Goal: Transaction & Acquisition: Purchase product/service

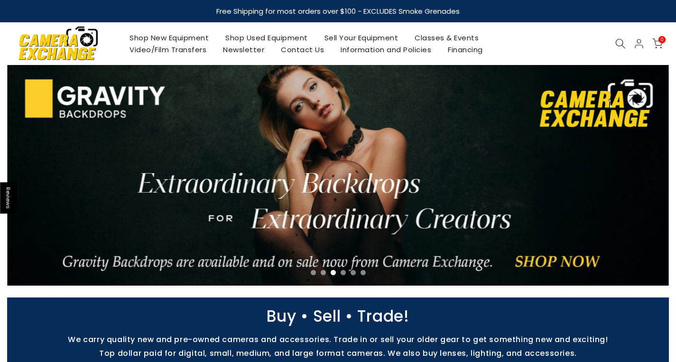
click at [244, 34] on link "Shop Used Equipment" at bounding box center [266, 38] width 99 height 12
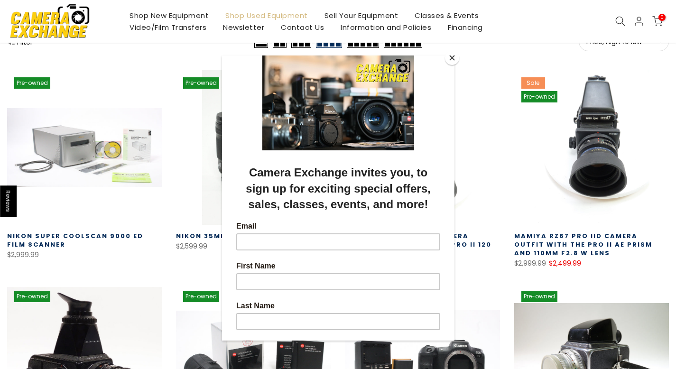
scroll to position [150, 0]
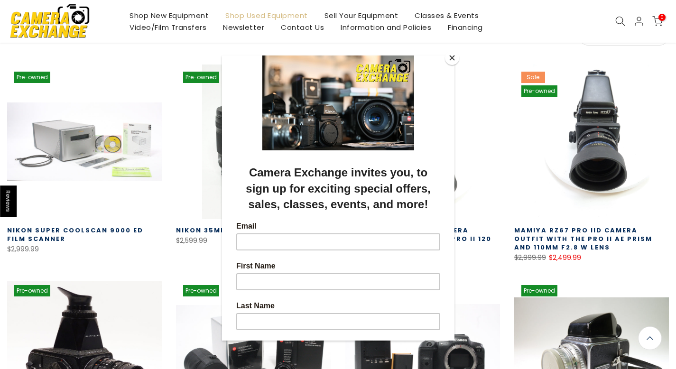
click at [453, 55] on button "Close" at bounding box center [452, 58] width 14 height 14
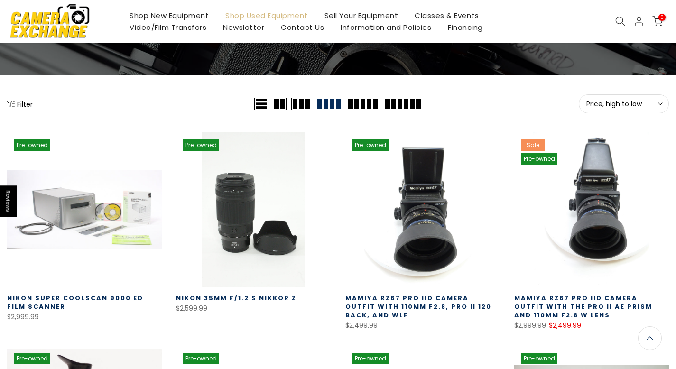
scroll to position [80, 0]
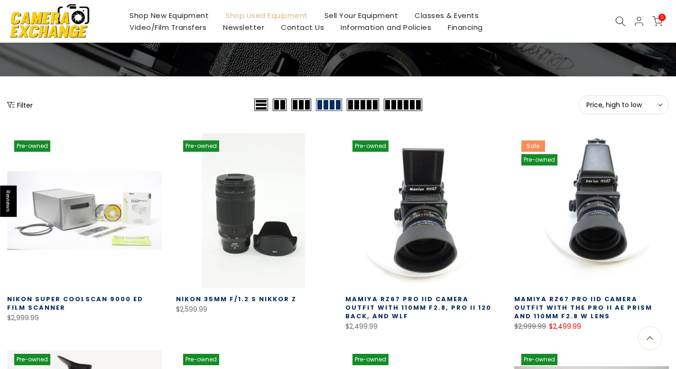
click at [184, 16] on link "Shop New Equipment" at bounding box center [169, 15] width 96 height 12
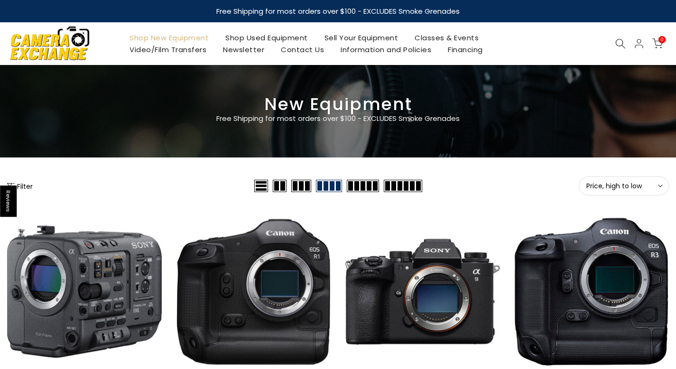
click at [632, 187] on span "Price, high to low" at bounding box center [623, 186] width 75 height 9
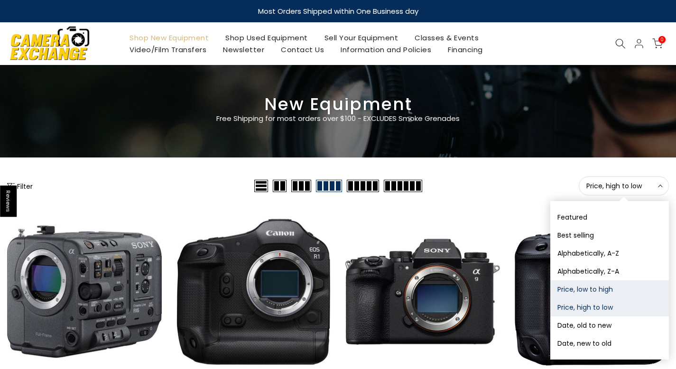
click at [580, 293] on button "Price, low to high" at bounding box center [609, 289] width 119 height 18
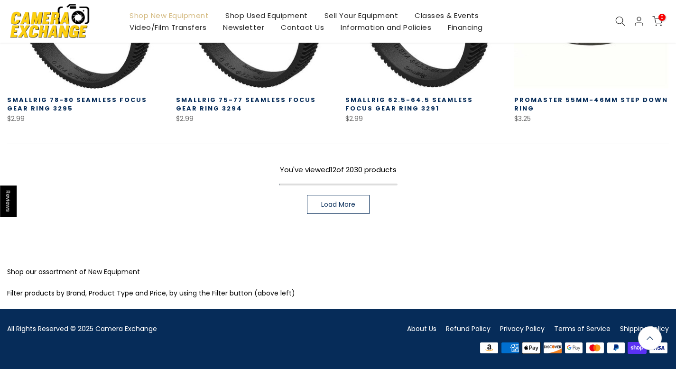
scroll to position [707, 0]
click at [332, 201] on span "Load More" at bounding box center [338, 204] width 34 height 7
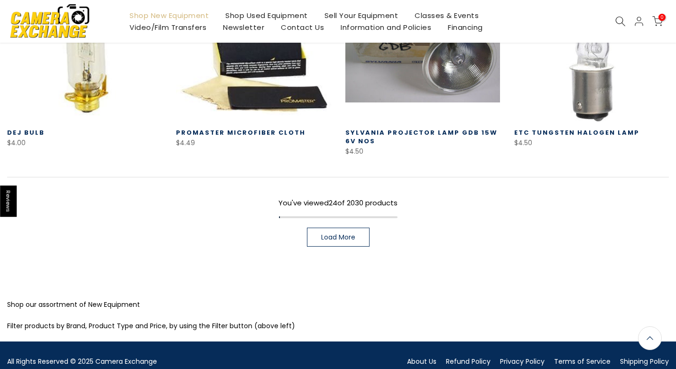
scroll to position [1340, 0]
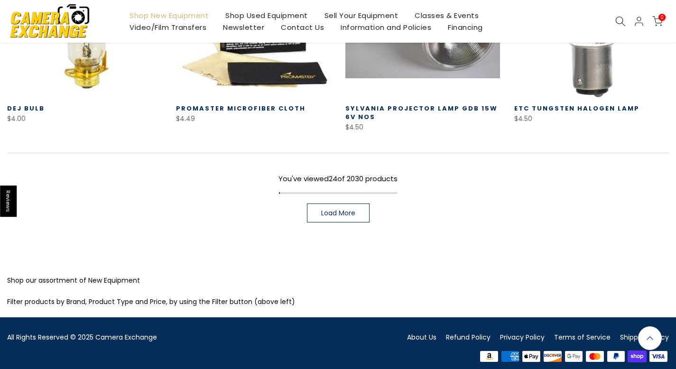
click at [332, 210] on span "Load More" at bounding box center [338, 213] width 34 height 7
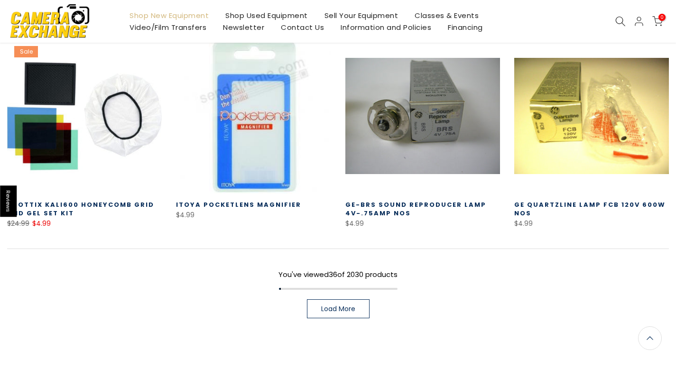
scroll to position [1956, 0]
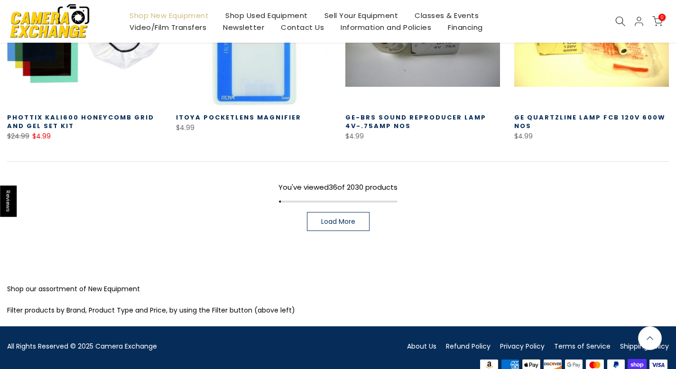
click at [332, 218] on span "Load More" at bounding box center [338, 221] width 34 height 7
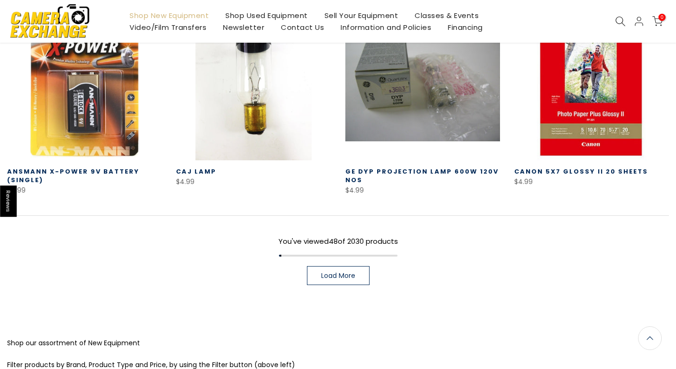
scroll to position [2588, 0]
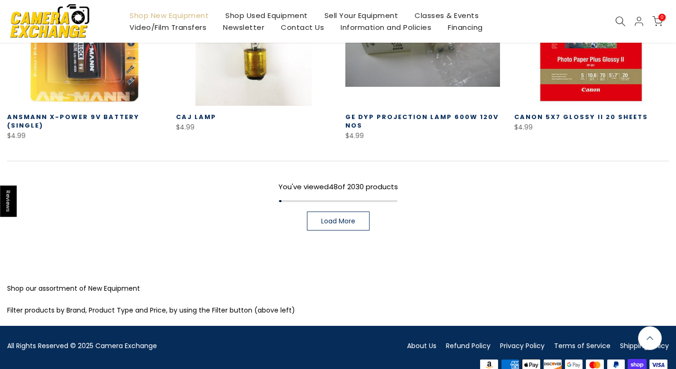
click at [332, 218] on span "Load More" at bounding box center [338, 221] width 34 height 7
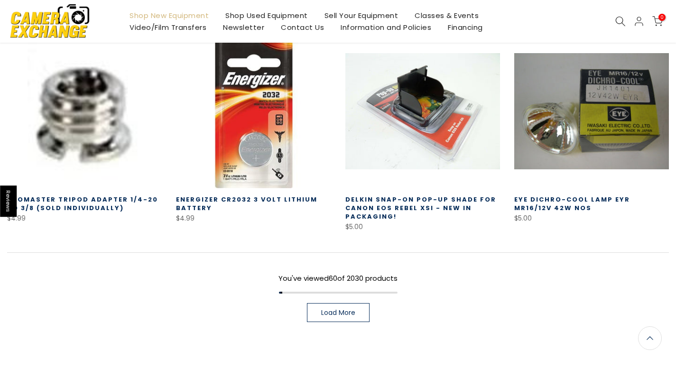
scroll to position [3212, 0]
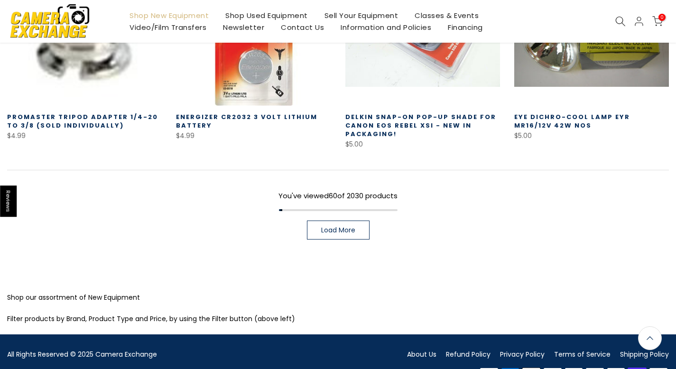
click at [329, 221] on link "Load More" at bounding box center [338, 230] width 63 height 19
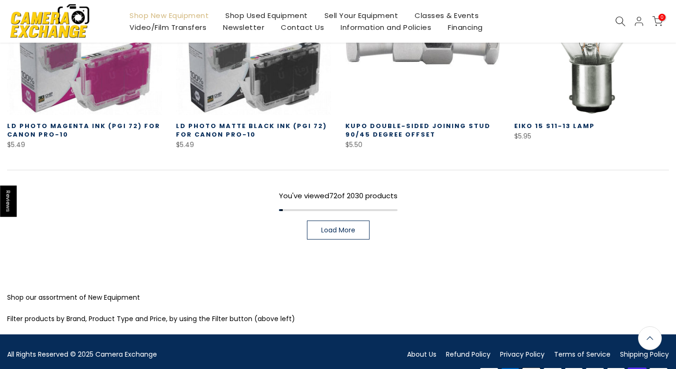
click at [328, 227] on span "Load More" at bounding box center [338, 230] width 34 height 7
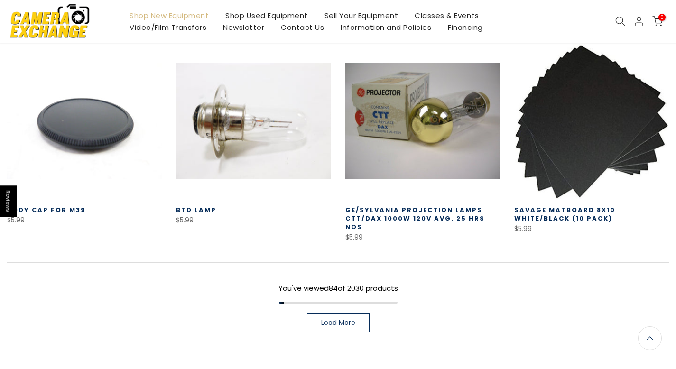
scroll to position [4377, 0]
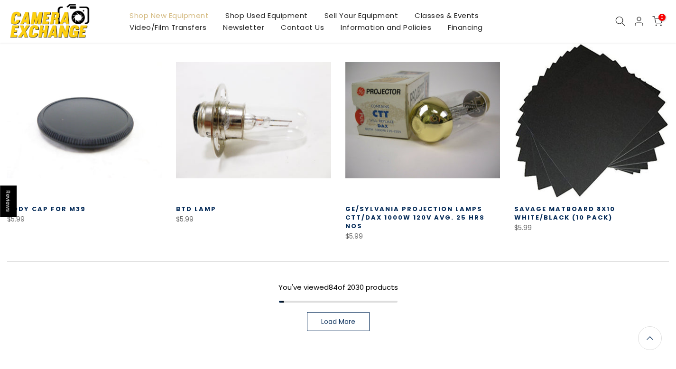
click at [319, 312] on link "Load More" at bounding box center [338, 321] width 63 height 19
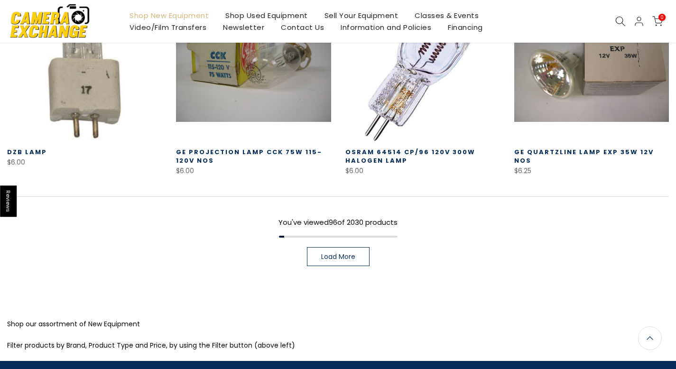
scroll to position [5085, 0]
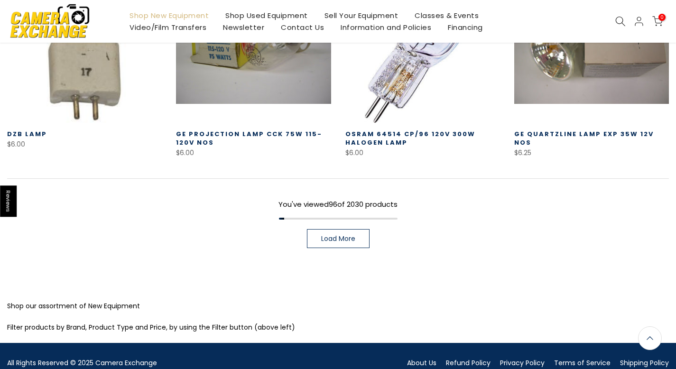
click at [314, 229] on link "Load More" at bounding box center [338, 238] width 63 height 19
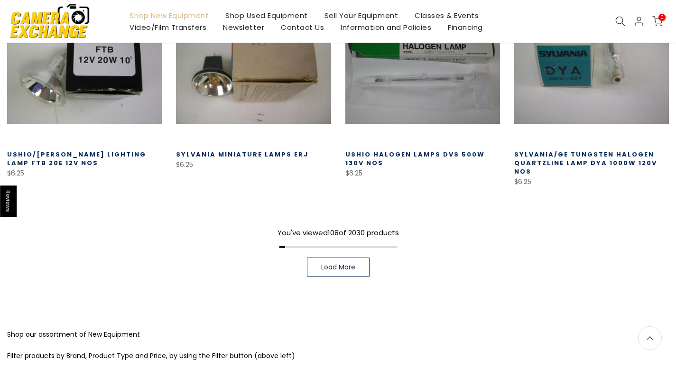
scroll to position [5708, 0]
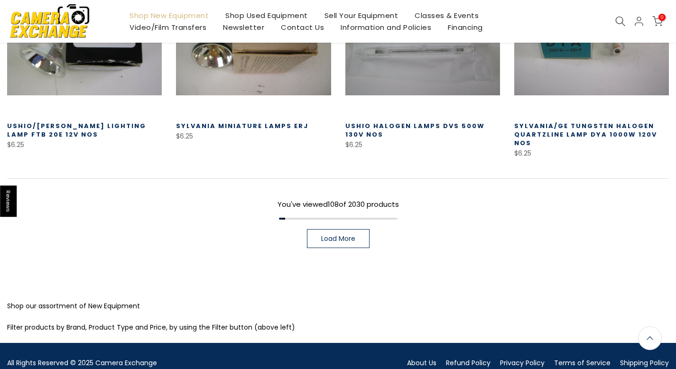
click at [314, 229] on link "Load More" at bounding box center [338, 238] width 63 height 19
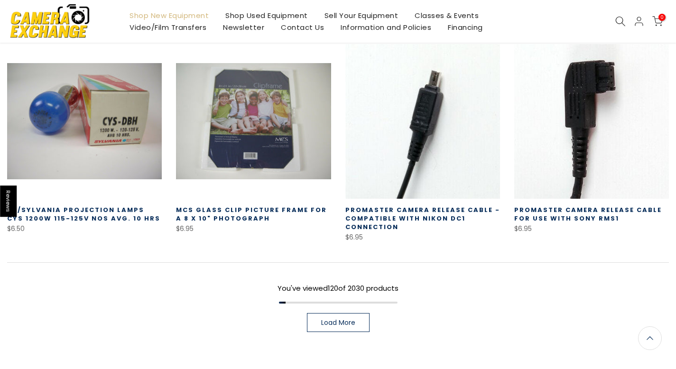
scroll to position [6257, 0]
click at [349, 319] on span "Load More" at bounding box center [338, 322] width 34 height 7
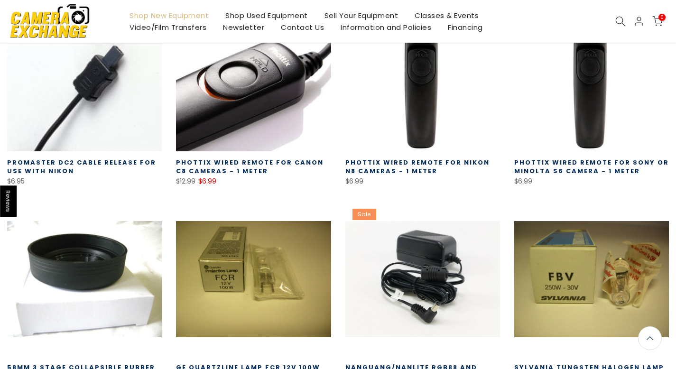
scroll to position [6965, 0]
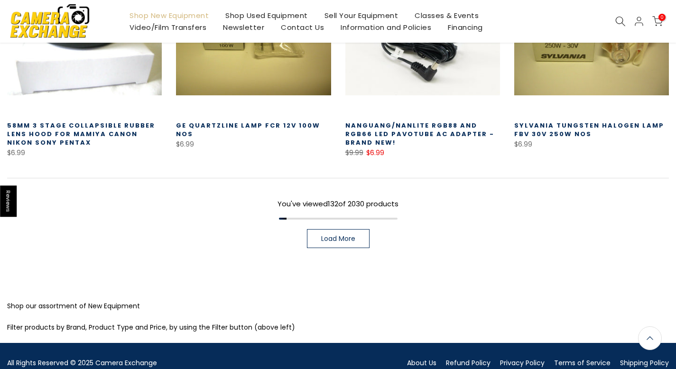
click at [339, 229] on link "Load More" at bounding box center [338, 238] width 63 height 19
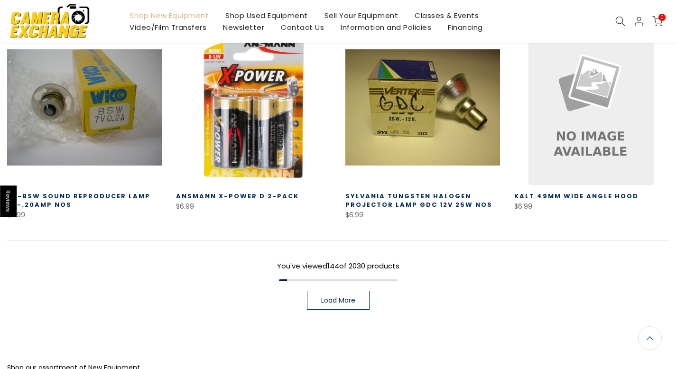
scroll to position [7589, 0]
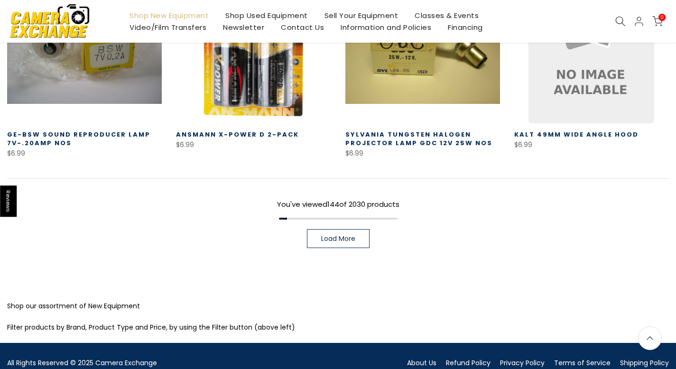
click at [341, 229] on link "Load More" at bounding box center [338, 238] width 63 height 19
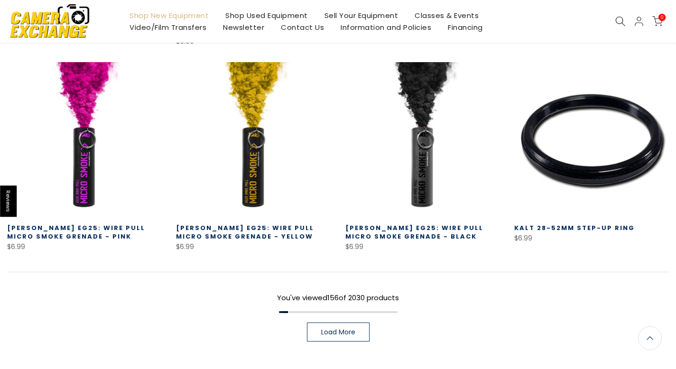
click at [327, 329] on span "Load More" at bounding box center [338, 332] width 34 height 7
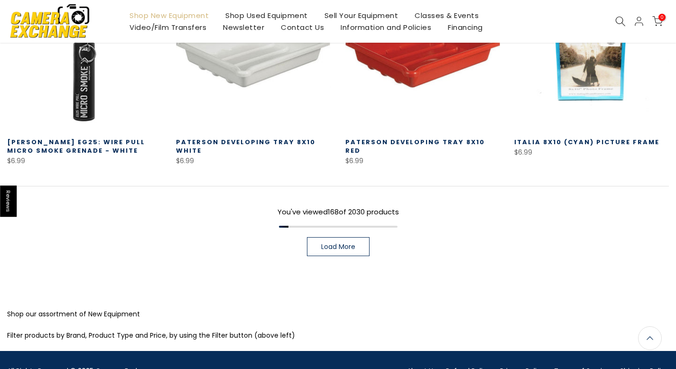
scroll to position [8837, 0]
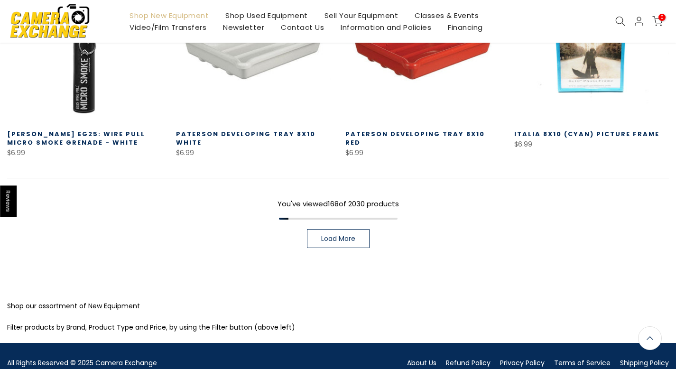
click at [324, 235] on span "Load More" at bounding box center [338, 238] width 34 height 7
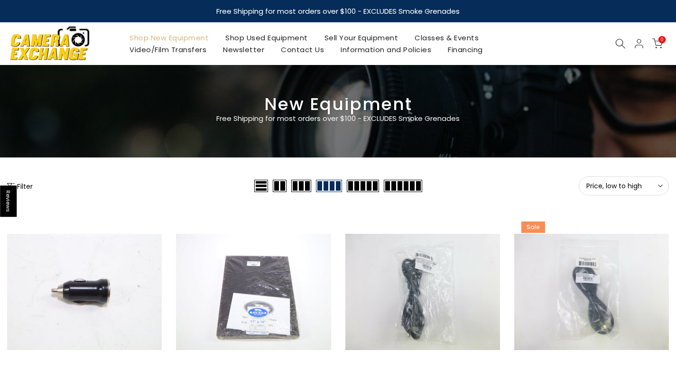
click at [617, 187] on span "Price, low to high" at bounding box center [623, 186] width 75 height 9
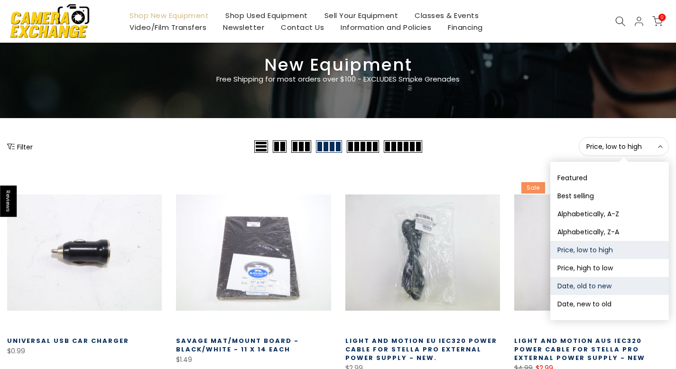
scroll to position [40, 0]
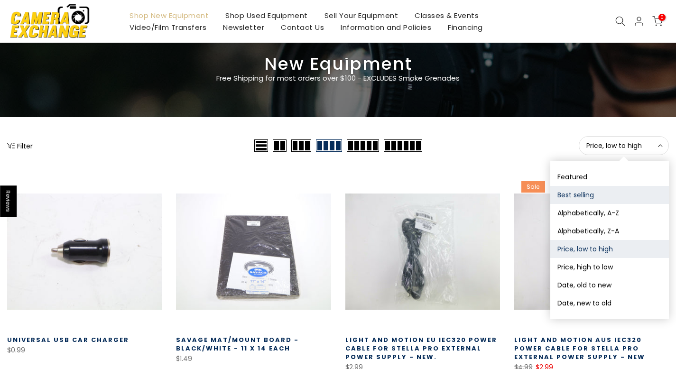
click at [594, 189] on button "Best selling" at bounding box center [609, 195] width 119 height 18
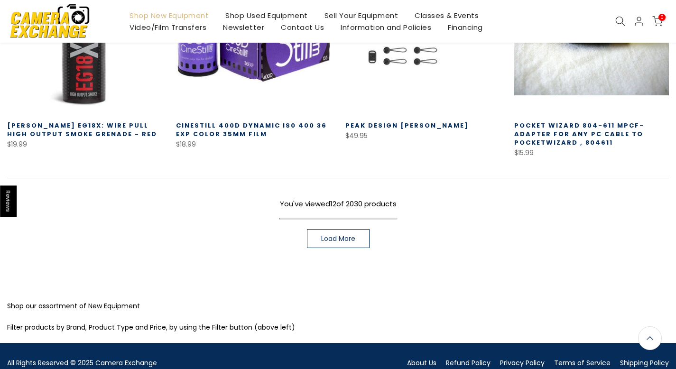
scroll to position [680, 0]
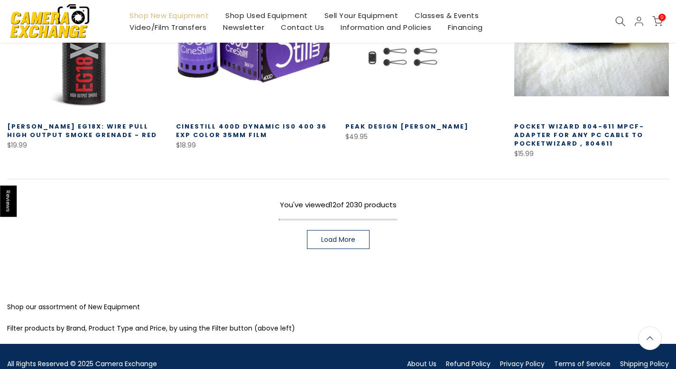
click at [361, 241] on link "Load More" at bounding box center [338, 239] width 63 height 19
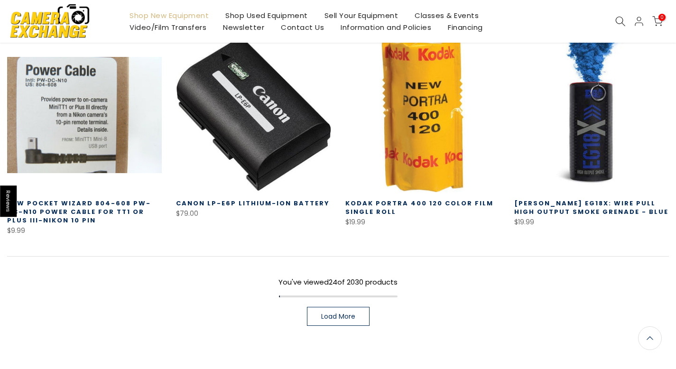
scroll to position [1259, 0]
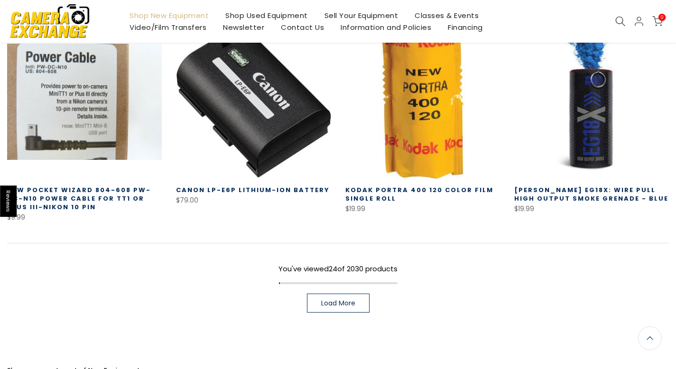
click at [325, 300] on span "Load More" at bounding box center [338, 303] width 34 height 7
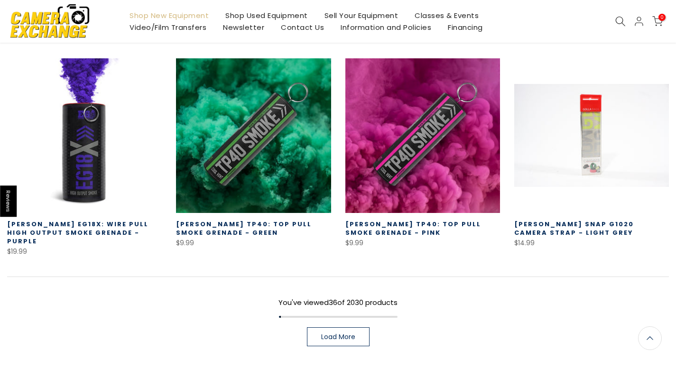
scroll to position [1858, 0]
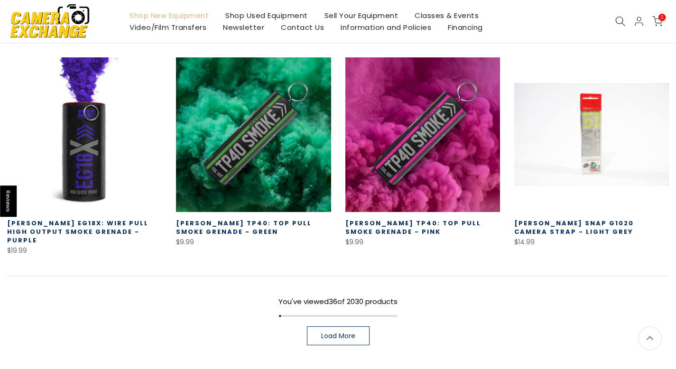
click at [308, 326] on link "Load More" at bounding box center [338, 335] width 63 height 19
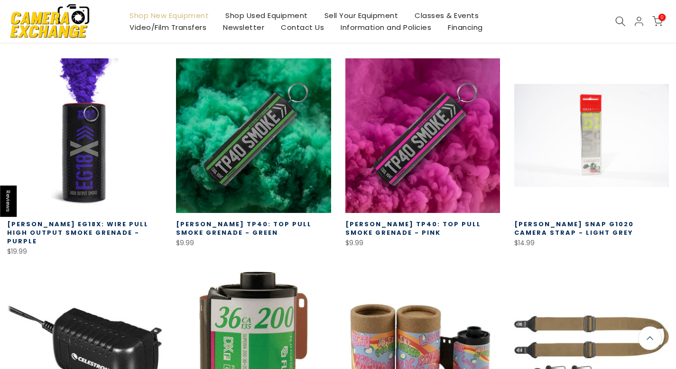
scroll to position [1858, 0]
